Goal: Navigation & Orientation: Find specific page/section

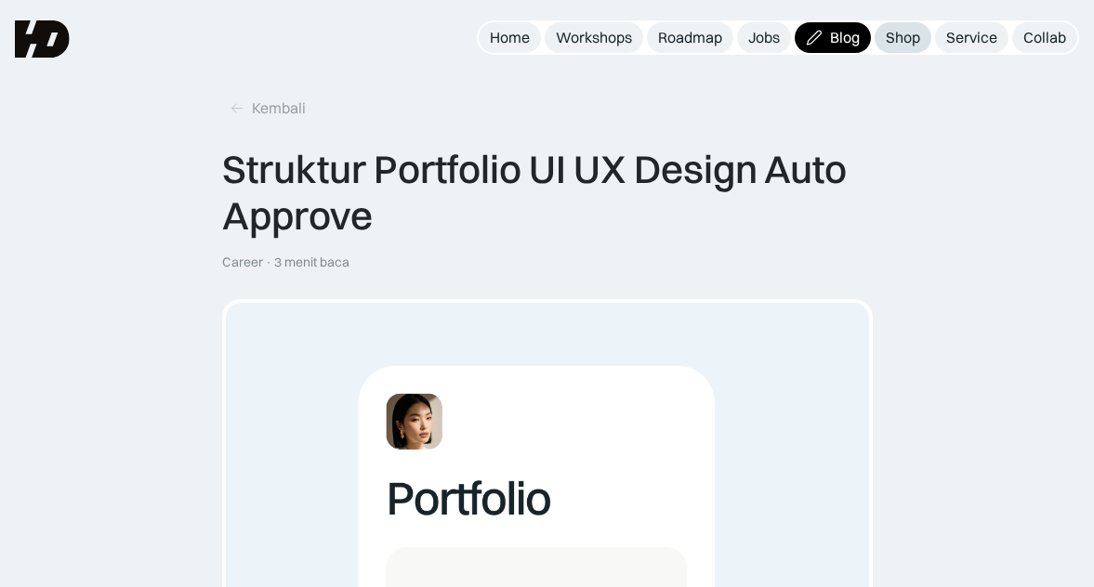
click at [910, 45] on div "Shop" at bounding box center [902, 38] width 34 height 20
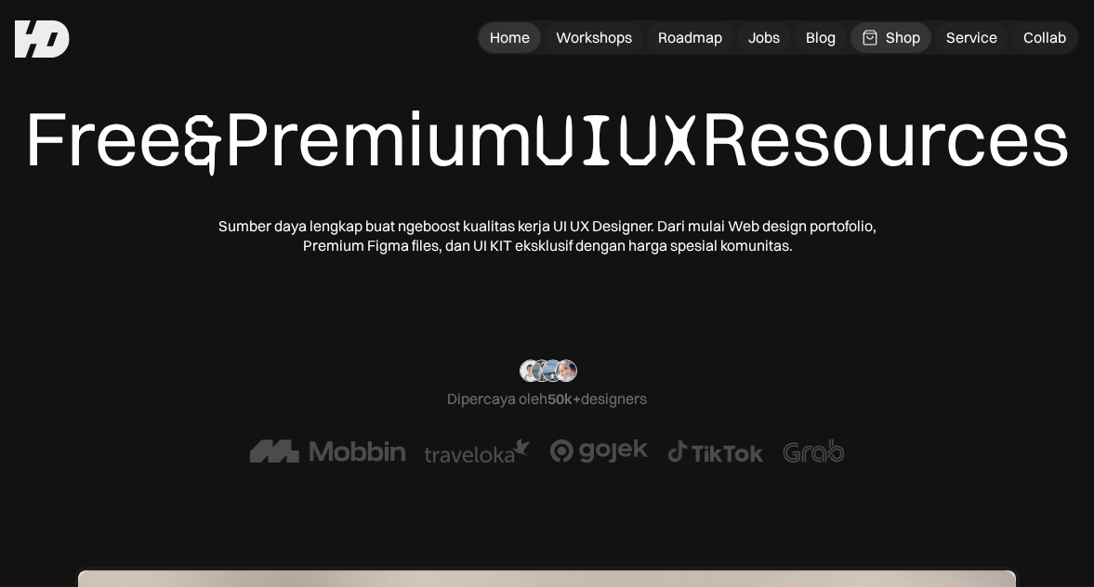
click at [495, 43] on div "Home" at bounding box center [510, 38] width 40 height 20
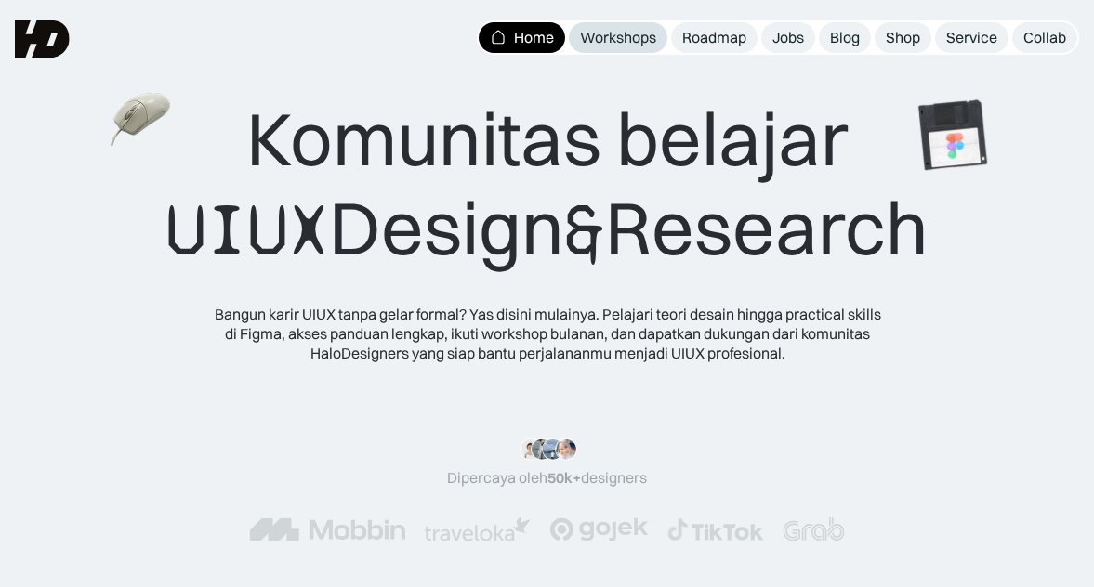
click at [585, 47] on link "Workshops" at bounding box center [618, 37] width 98 height 31
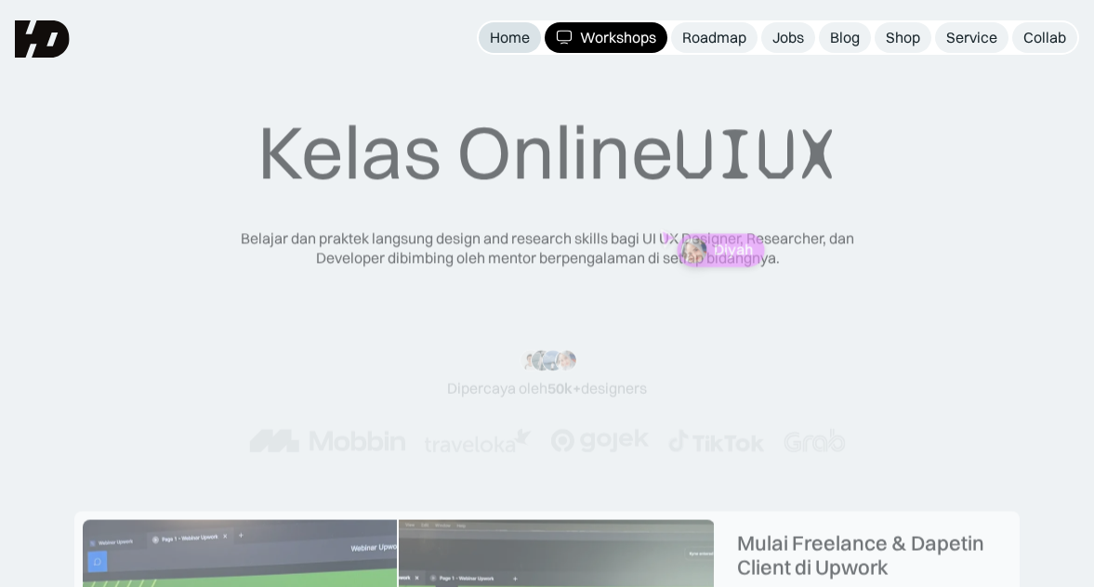
click at [494, 39] on div "Home" at bounding box center [510, 38] width 40 height 20
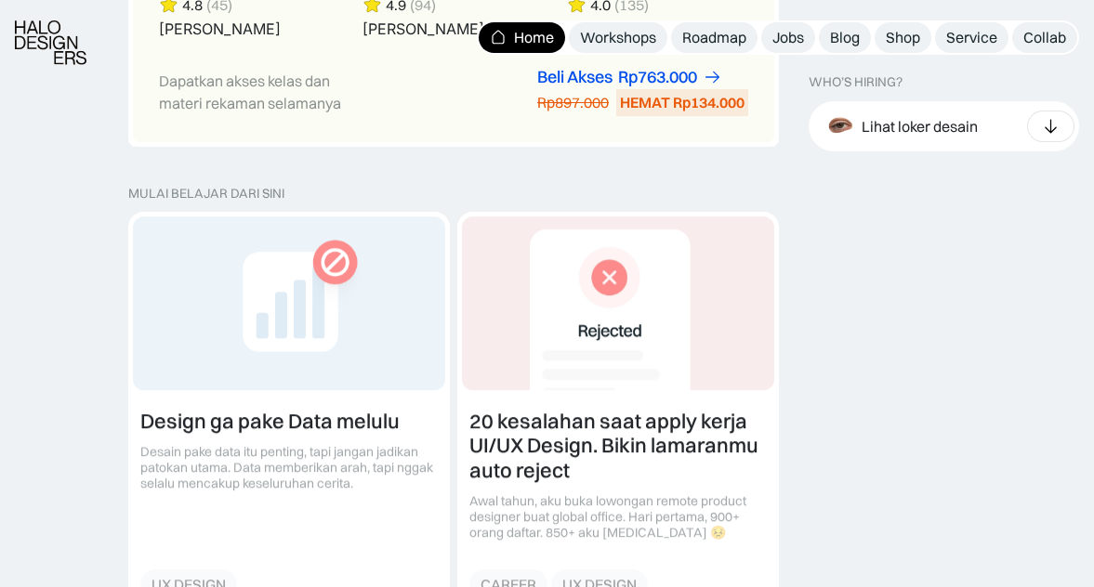
scroll to position [2008, 0]
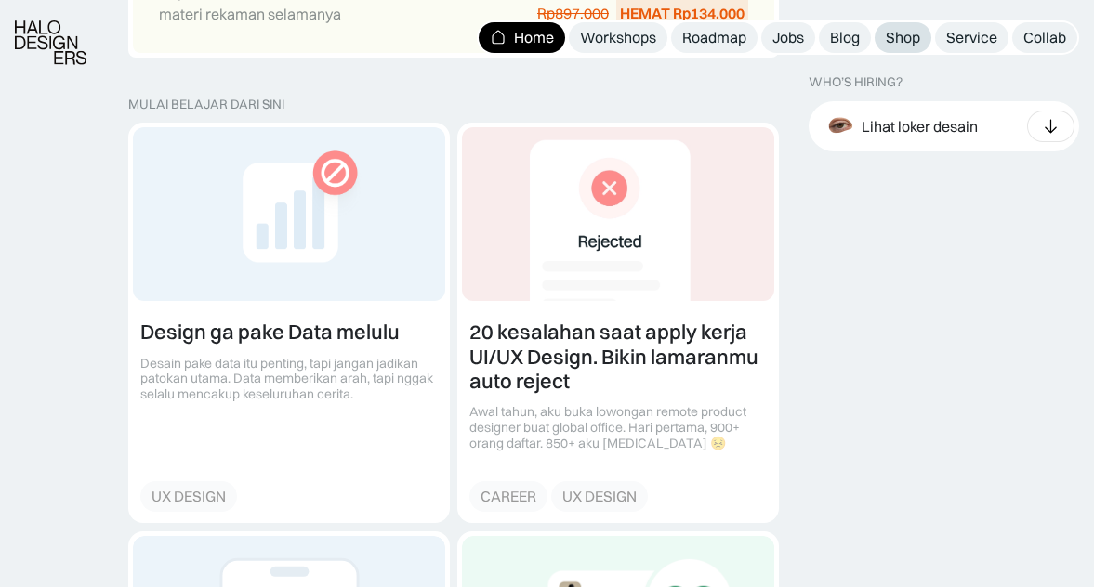
click at [886, 50] on link "Shop" at bounding box center [902, 37] width 57 height 31
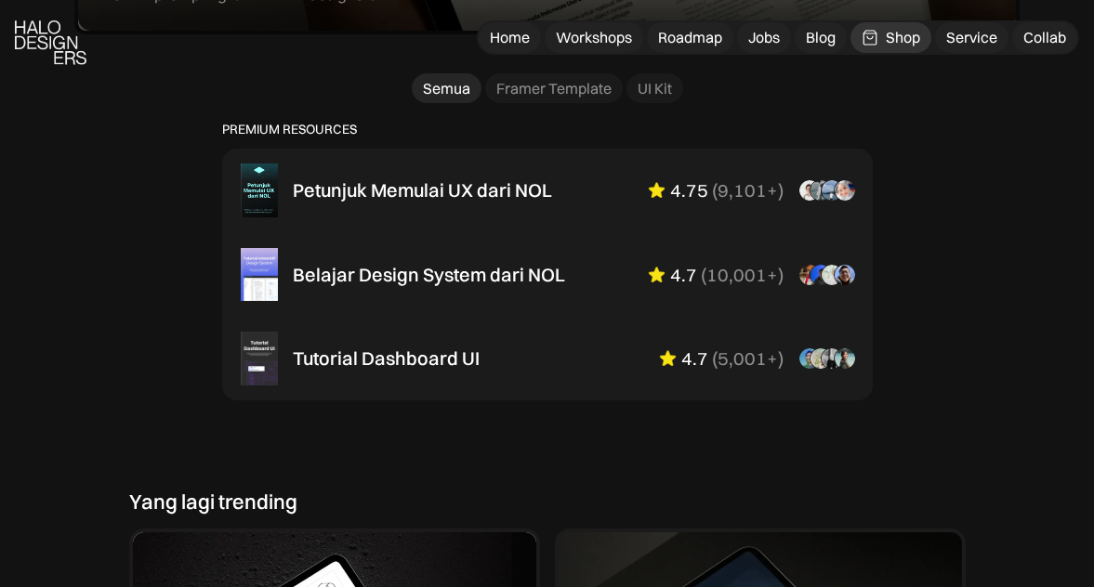
scroll to position [1251, 0]
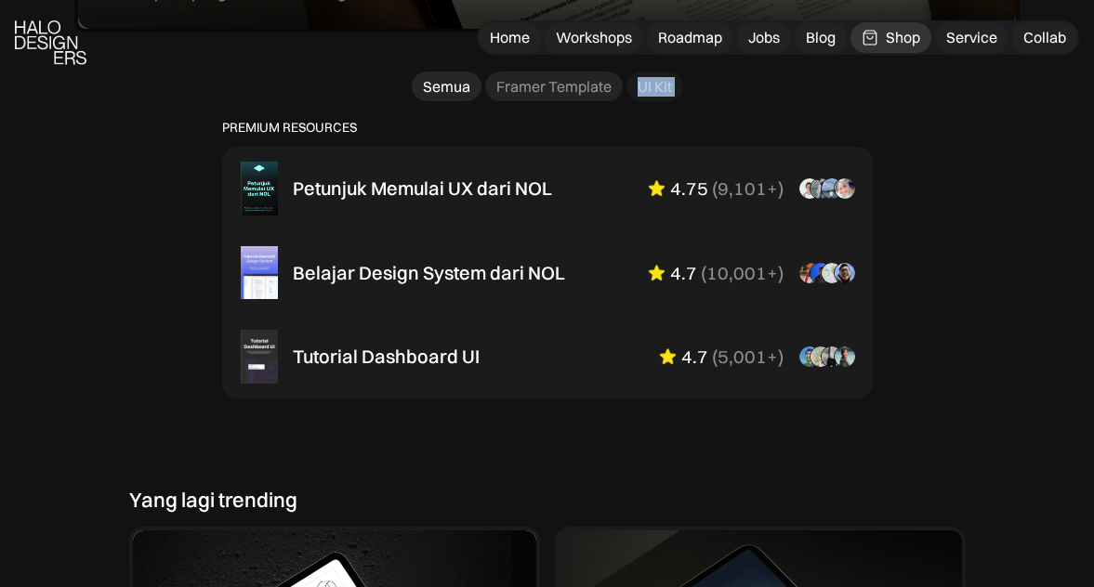
click at [575, 97] on div "Framer Template" at bounding box center [553, 87] width 115 height 20
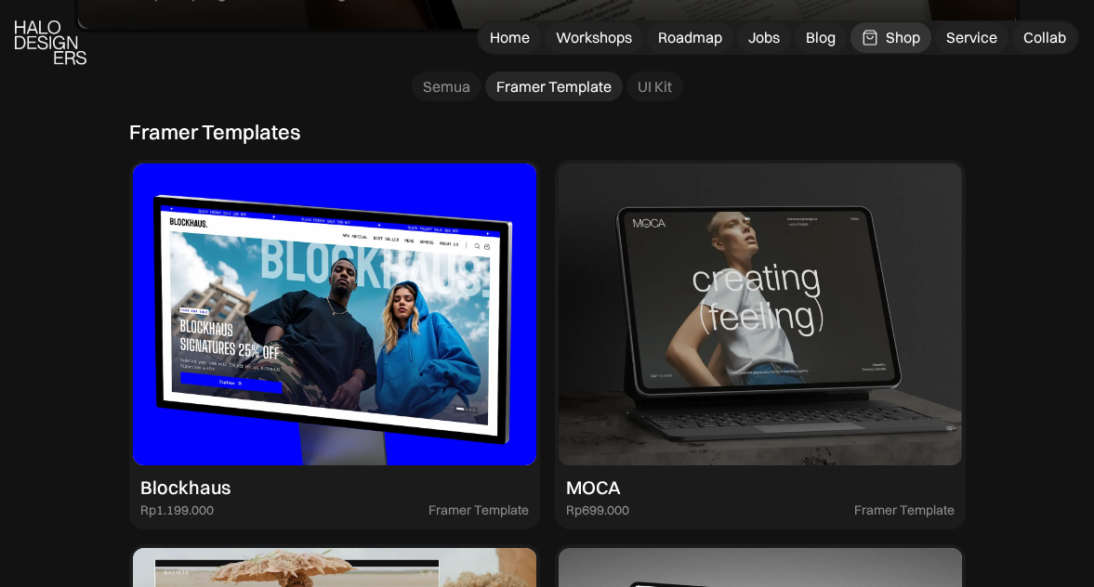
drag, startPoint x: 1008, startPoint y: 305, endPoint x: 1021, endPoint y: 308, distance: 13.5
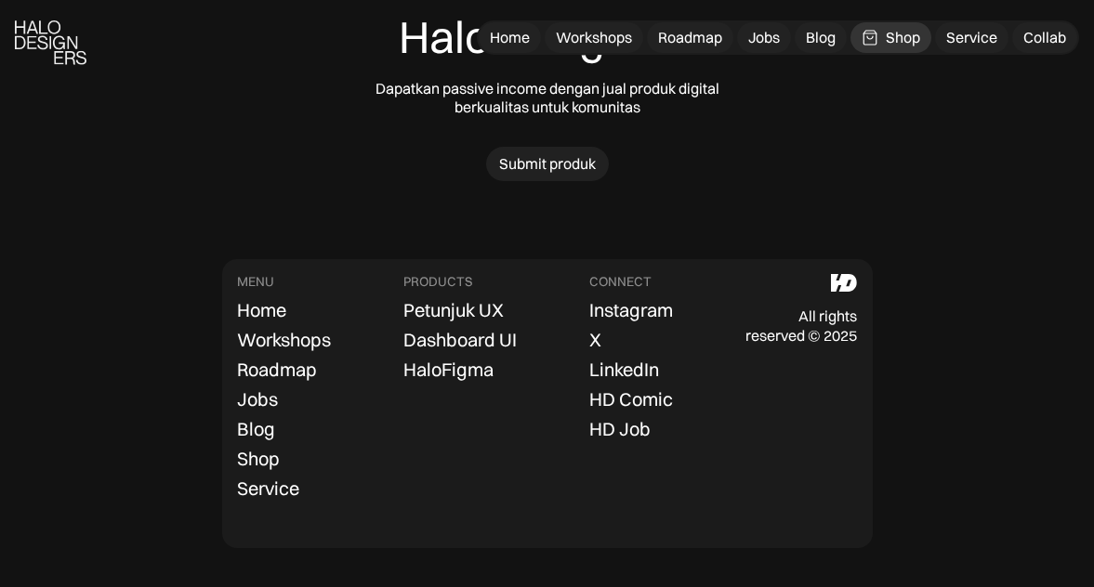
scroll to position [2155, 0]
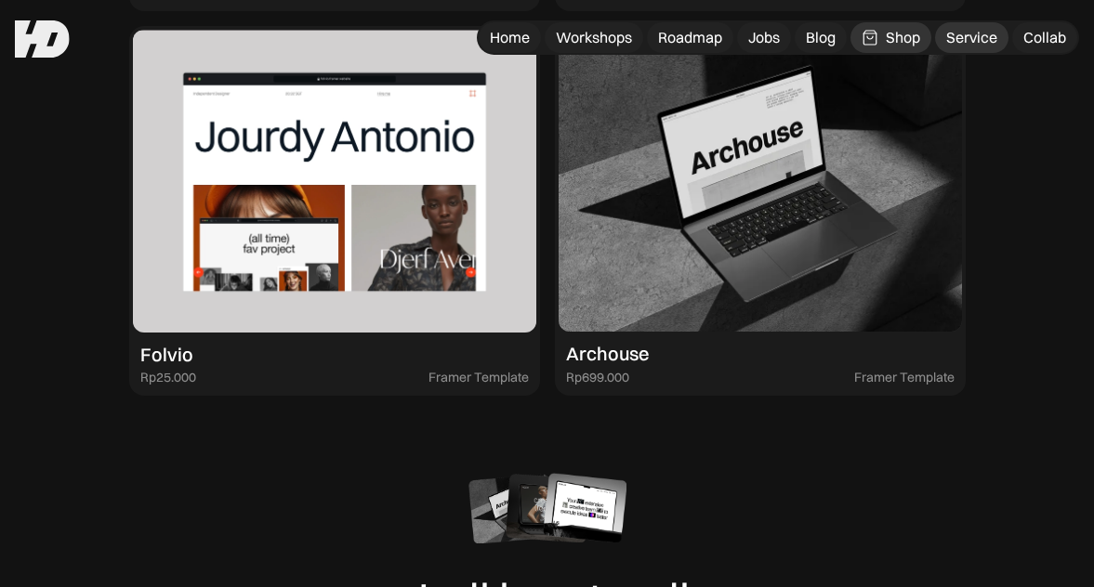
click at [958, 33] on div "Service" at bounding box center [971, 38] width 51 height 20
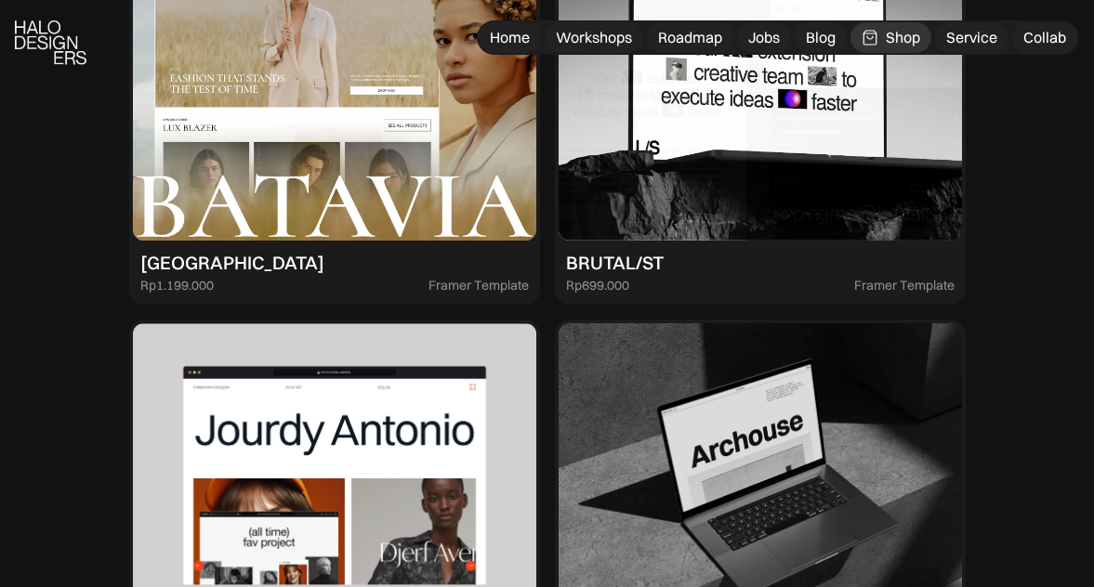
scroll to position [1881, 0]
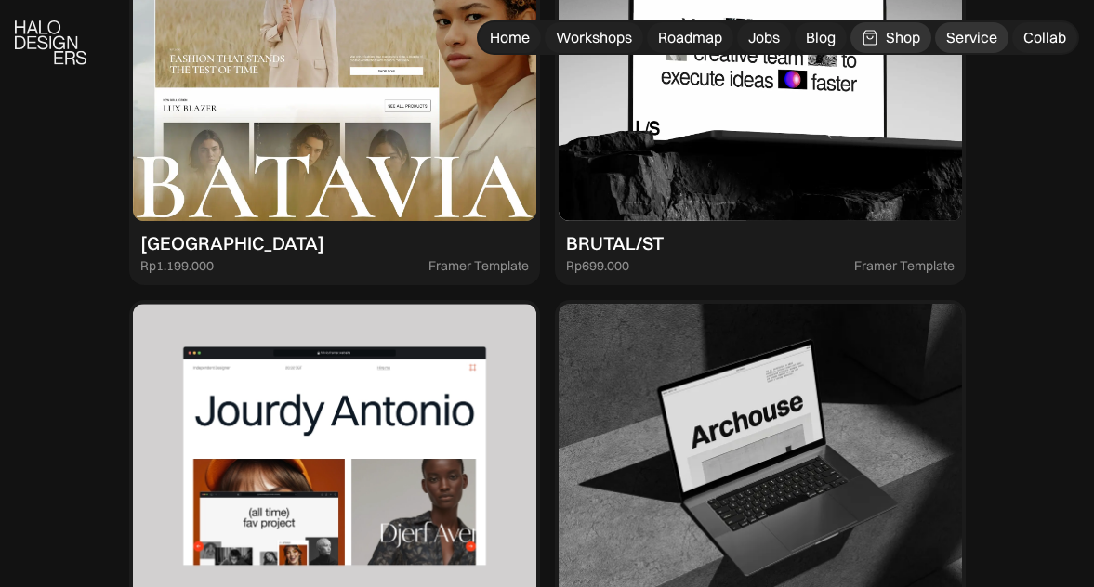
click at [977, 33] on div "Service" at bounding box center [971, 38] width 51 height 20
